Goal: Task Accomplishment & Management: Manage account settings

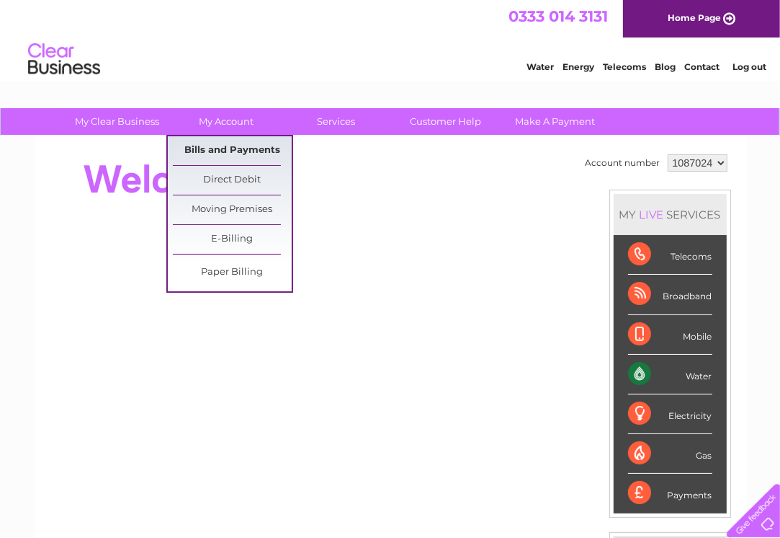
click at [222, 141] on link "Bills and Payments" at bounding box center [232, 150] width 119 height 29
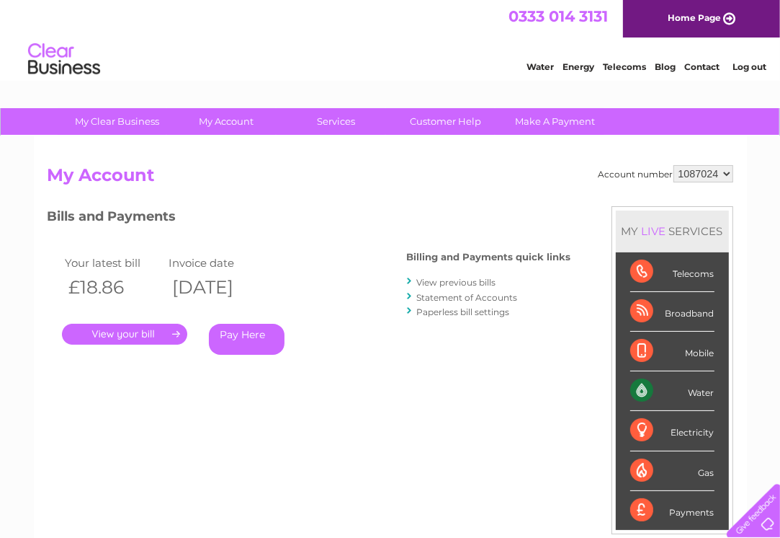
click at [147, 334] on link "." at bounding box center [124, 334] width 125 height 21
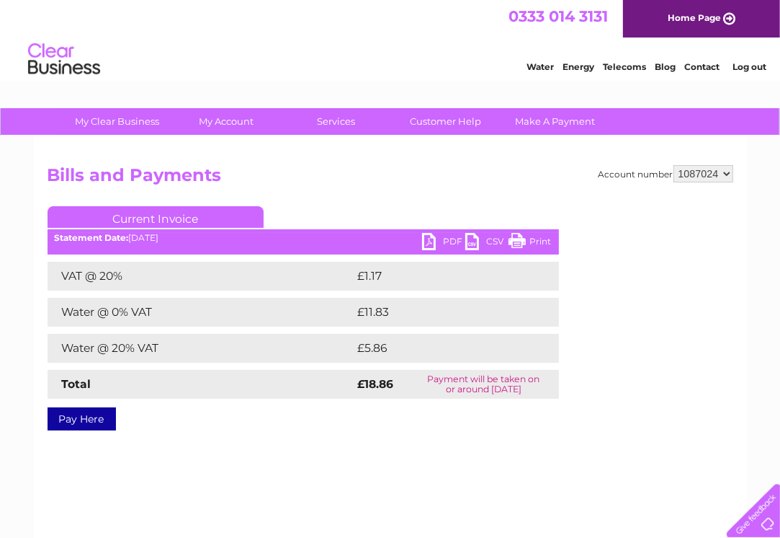
click at [439, 238] on link "PDF" at bounding box center [443, 243] width 43 height 21
